Goal: Information Seeking & Learning: Get advice/opinions

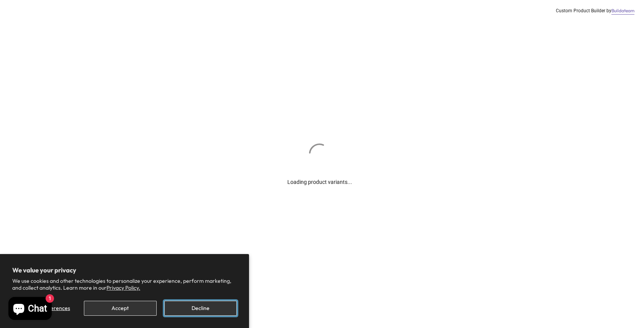
click at [197, 311] on button "Decline" at bounding box center [200, 308] width 72 height 15
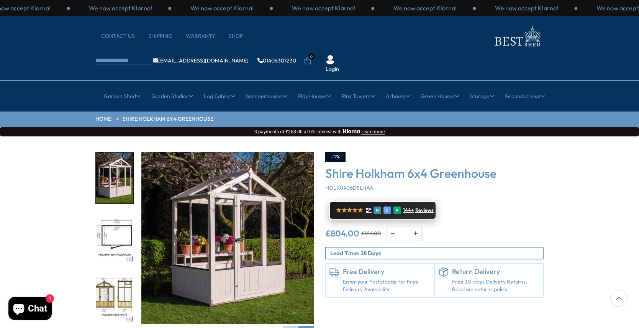
click at [356, 207] on span "★★★★★" at bounding box center [349, 210] width 27 height 7
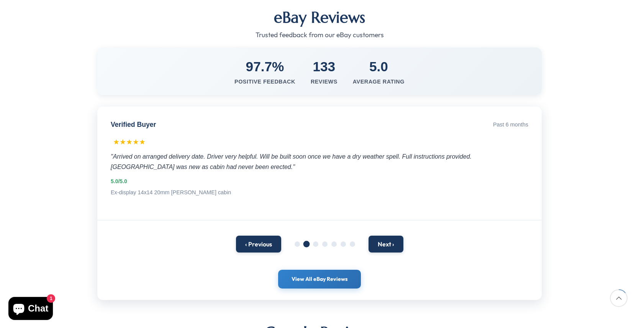
scroll to position [149, 0]
